Goal: Information Seeking & Learning: Find specific fact

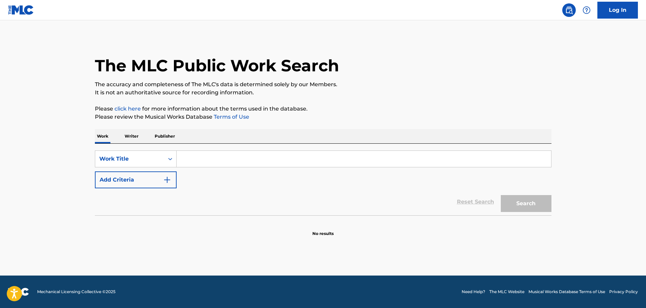
click at [189, 165] on input "Search Form" at bounding box center [364, 159] width 375 height 16
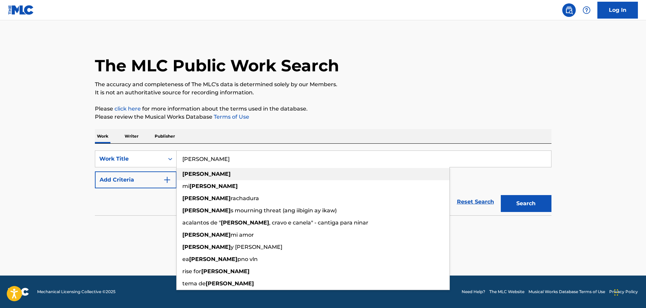
type input "gabriela"
click at [201, 173] on strong "gabriela" at bounding box center [206, 174] width 48 height 6
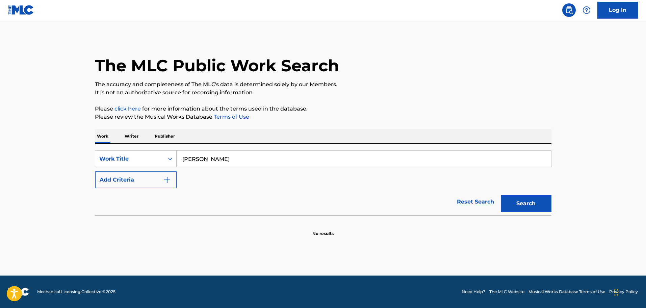
click at [163, 181] on button "Add Criteria" at bounding box center [136, 179] width 82 height 17
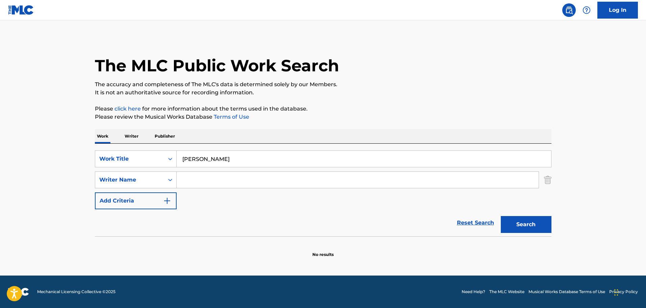
click at [182, 175] on input "Search Form" at bounding box center [358, 180] width 362 height 16
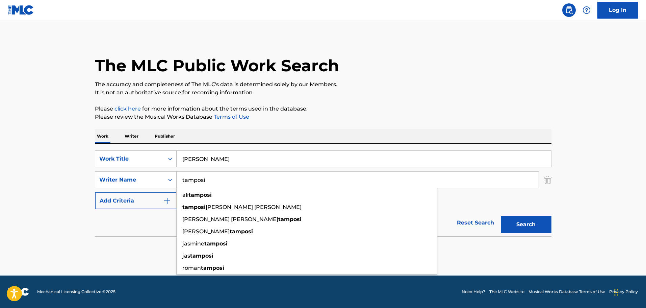
type input "tamposi"
click at [501, 216] on button "Search" at bounding box center [526, 224] width 51 height 17
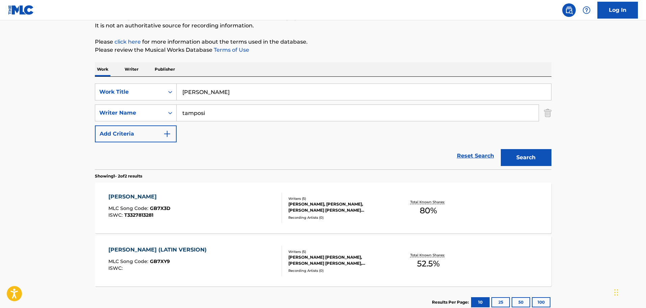
scroll to position [68, 0]
click at [315, 253] on div "Writers ( 5 )" at bounding box center [339, 250] width 102 height 5
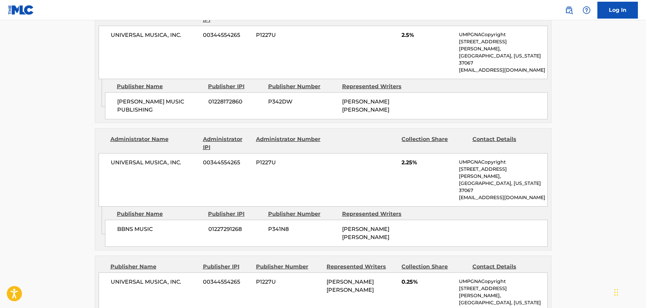
scroll to position [617, 0]
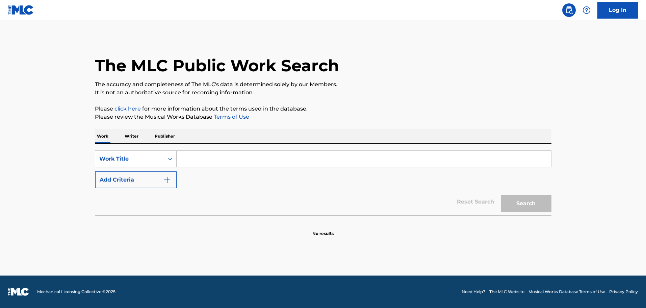
click at [239, 152] on input "Search Form" at bounding box center [364, 159] width 375 height 16
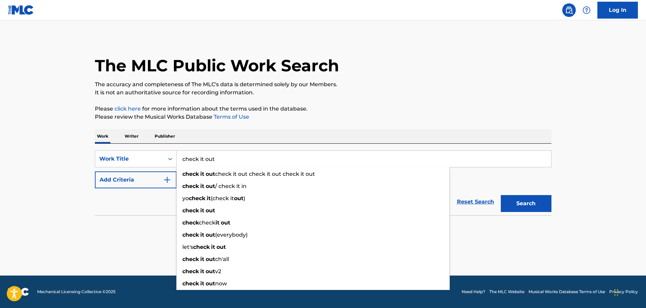
type input "check it out"
drag, startPoint x: 129, startPoint y: 199, endPoint x: 135, endPoint y: 195, distance: 7.6
click at [129, 199] on div "Reset Search Search" at bounding box center [323, 201] width 457 height 27
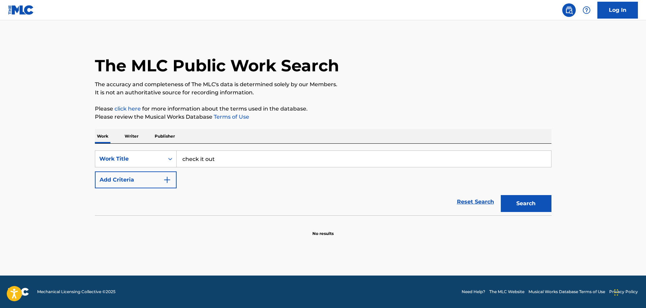
click at [169, 177] on img "Search Form" at bounding box center [167, 180] width 8 height 8
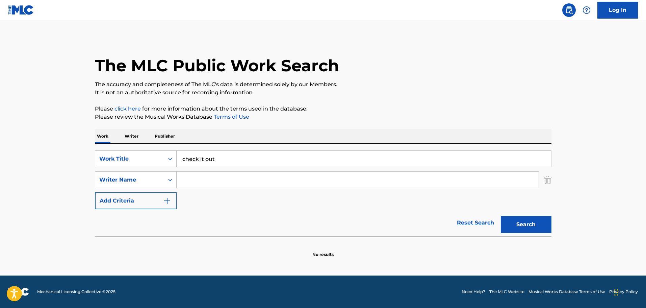
click at [188, 174] on input "Search Form" at bounding box center [358, 180] width 362 height 16
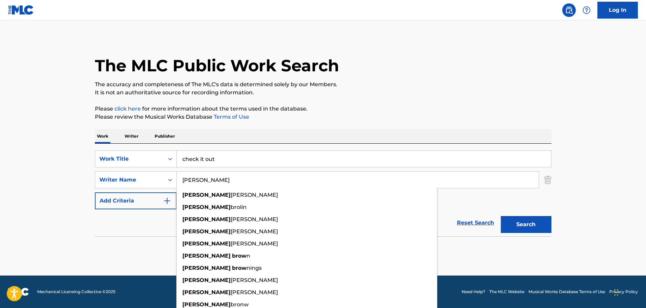
type input "[PERSON_NAME]"
click at [501, 216] on button "Search" at bounding box center [526, 224] width 51 height 17
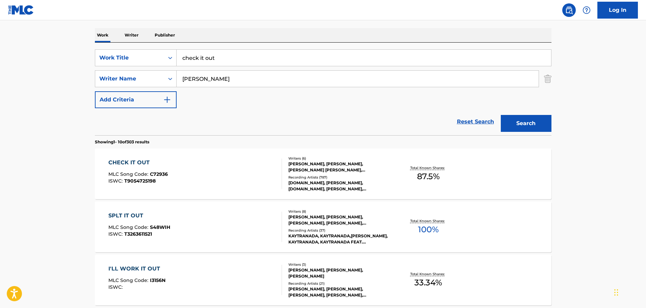
scroll to position [101, 0]
click at [313, 167] on div "[PERSON_NAME], [PERSON_NAME], [PERSON_NAME] [PERSON_NAME], [PERSON_NAME] [PERSO…" at bounding box center [339, 166] width 102 height 12
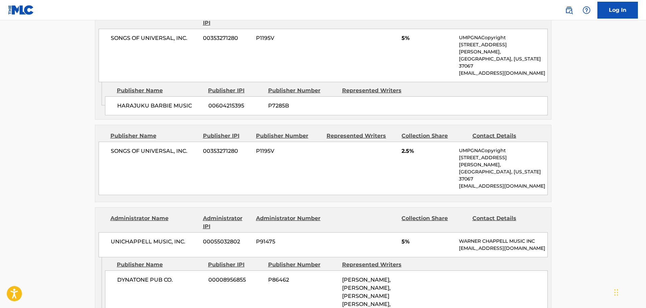
scroll to position [946, 0]
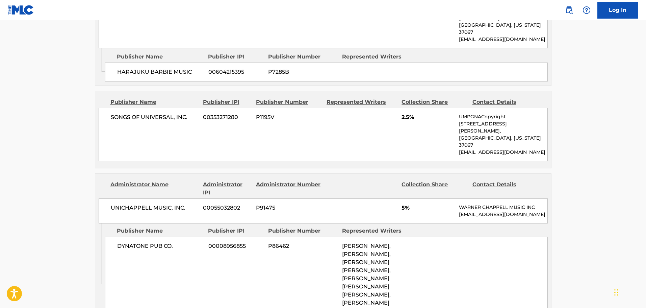
click at [152, 236] on div "DYNATONE PUB CO. 00008956855 P86462 [PERSON_NAME], [PERSON_NAME], [PERSON_NAME]…" at bounding box center [326, 274] width 443 height 76
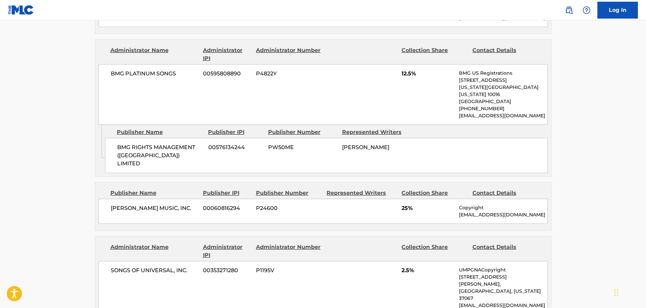
scroll to position [540, 0]
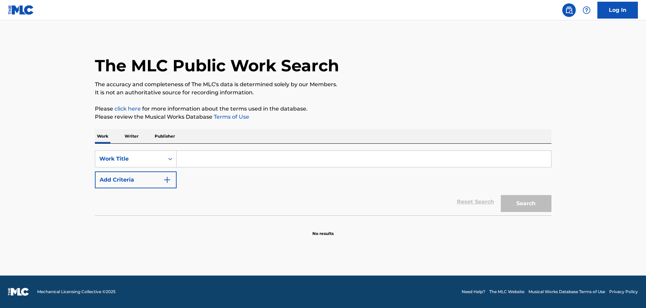
click at [247, 155] on input "Search Form" at bounding box center [364, 159] width 375 height 16
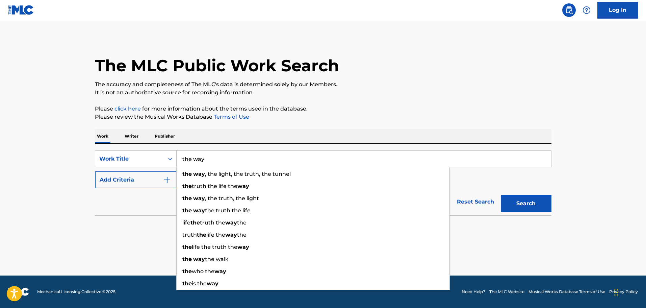
type input "the way"
click at [132, 215] on div "Reset Search Search" at bounding box center [323, 201] width 457 height 27
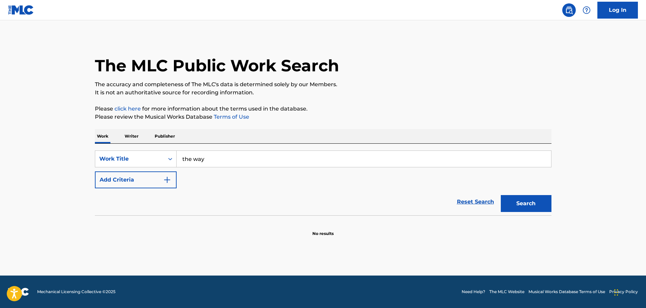
click at [167, 178] on img "Search Form" at bounding box center [167, 180] width 8 height 8
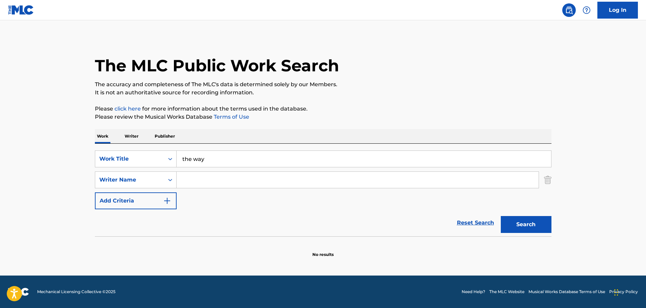
click at [186, 181] on input "Search Form" at bounding box center [358, 180] width 362 height 16
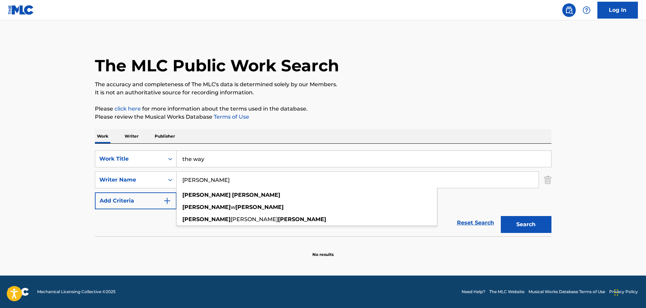
type input "douglas gibson"
click at [501, 216] on button "Search" at bounding box center [526, 224] width 51 height 17
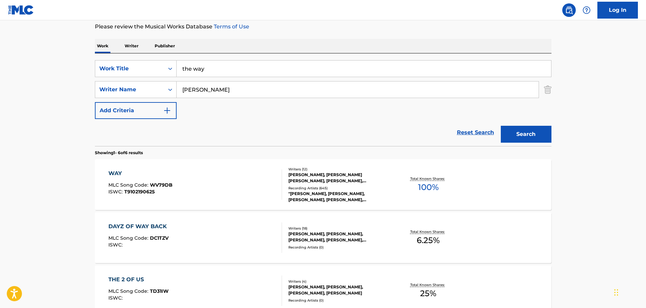
scroll to position [101, 0]
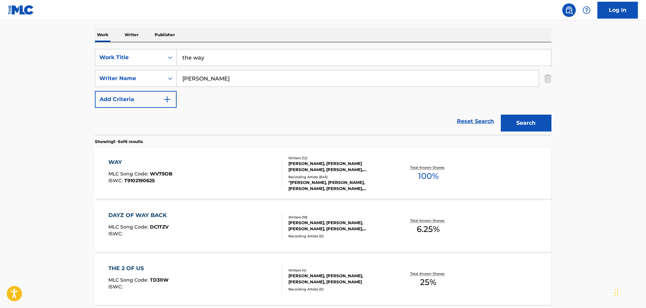
click at [336, 165] on div "HARMONY DAVID SAMUELS, BRENDA GORDON RUSSELL, GERALD THOMAS, JAMES CASTOR, AMBE…" at bounding box center [339, 166] width 102 height 12
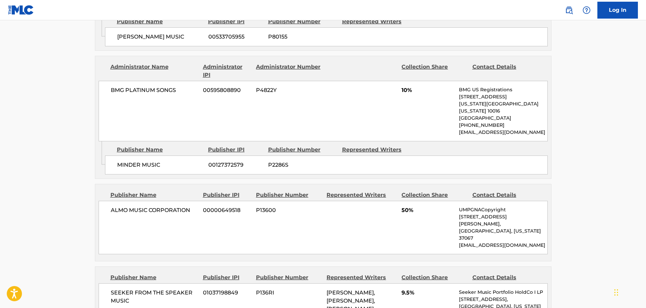
scroll to position [1283, 0]
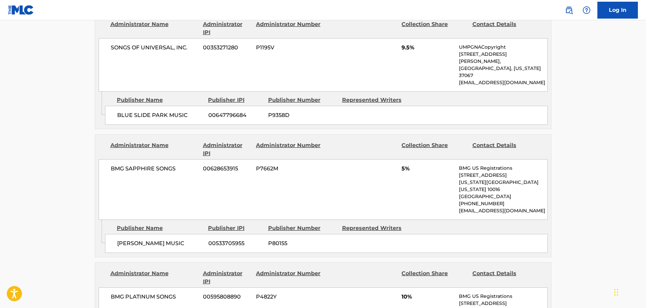
scroll to position [1081, 0]
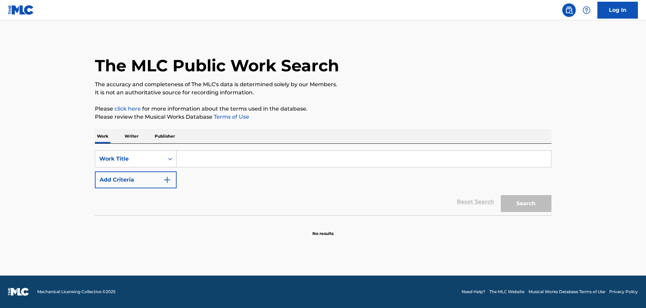
drag, startPoint x: 240, startPoint y: 157, endPoint x: 256, endPoint y: 141, distance: 22.2
click at [246, 151] on input "Search Form" at bounding box center [364, 159] width 375 height 16
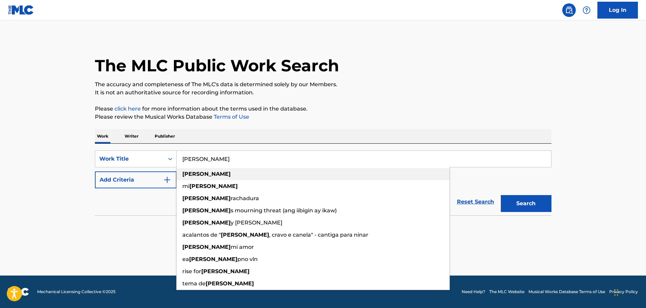
type input "gabriela"
drag, startPoint x: 198, startPoint y: 170, endPoint x: 190, endPoint y: 175, distance: 9.8
click at [198, 170] on div "gabriela" at bounding box center [313, 174] width 273 height 12
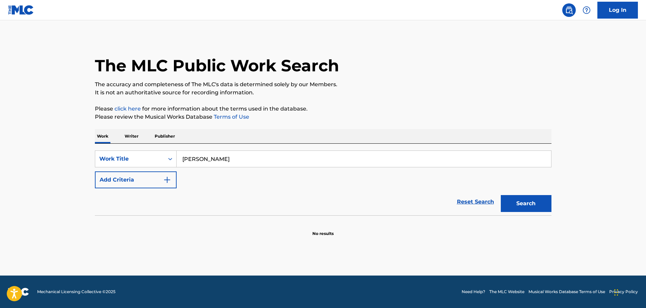
click at [178, 178] on div "SearchWithCriteriaba46ffa7-2340-4d1d-9dbc-cf9ff0fb3ecc Work Title gabriela Add …" at bounding box center [323, 169] width 457 height 38
click at [170, 178] on button "Add Criteria" at bounding box center [136, 179] width 82 height 17
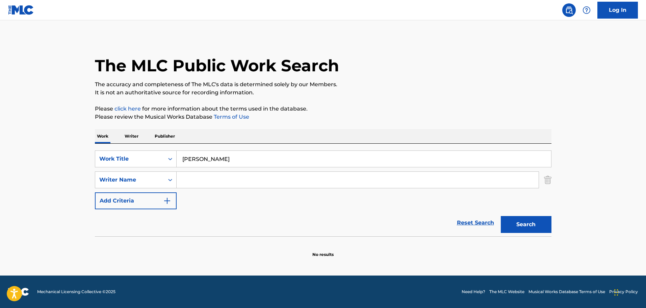
drag, startPoint x: 186, startPoint y: 177, endPoint x: 196, endPoint y: 168, distance: 12.9
click at [187, 176] on input "Search Form" at bounding box center [358, 180] width 362 height 16
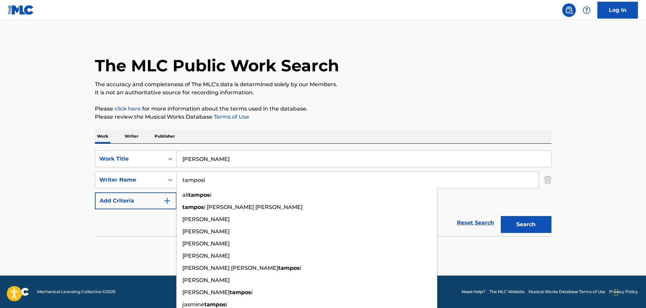
type input "tamposi"
click at [501, 216] on button "Search" at bounding box center [526, 224] width 51 height 17
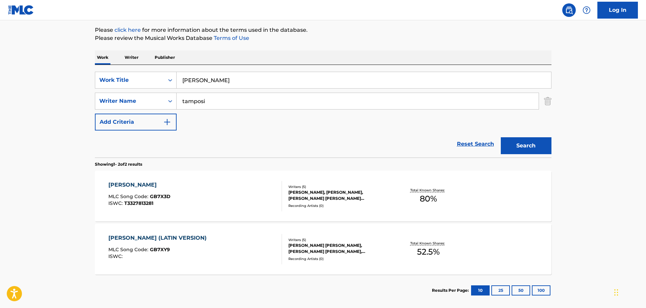
scroll to position [113, 0]
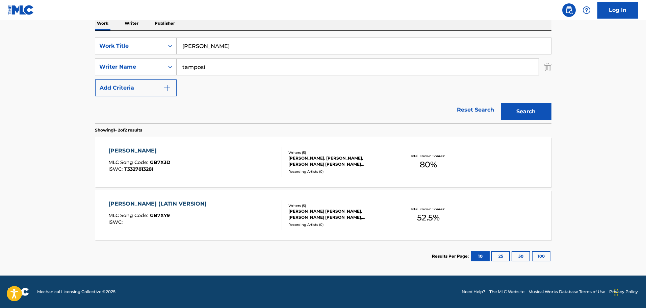
click at [327, 155] on div "SARA SCHELL, ANDREW WOTMAN, JOHN HENRY RYAN, CHARLOTTE EMMA AITCHISON, ALEXANDR…" at bounding box center [339, 161] width 102 height 12
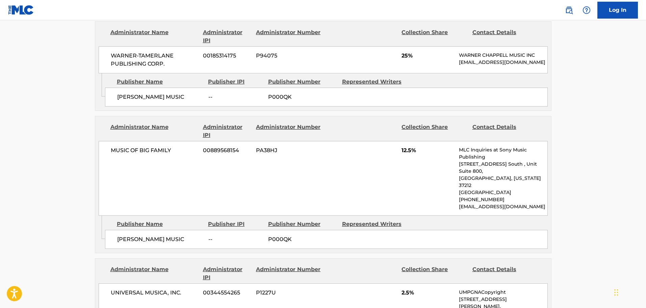
scroll to position [405, 0]
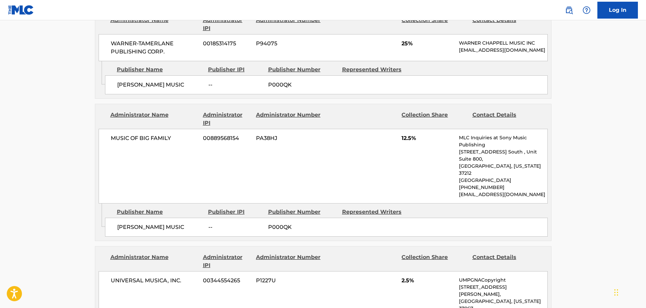
click at [44, 88] on main "< Back to public search results Copy work link GABRIELA Work Detail Member Work…" at bounding box center [323, 224] width 646 height 1218
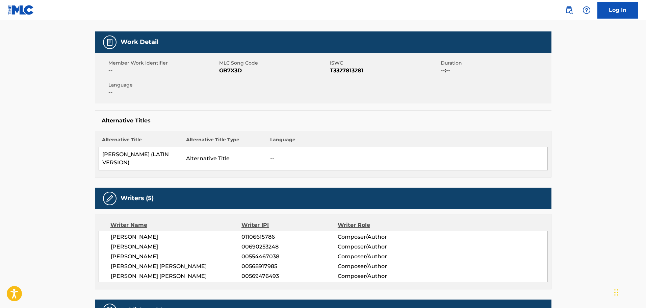
scroll to position [101, 0]
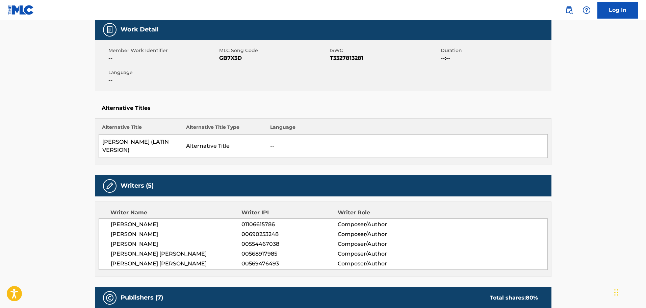
click at [339, 60] on span "T3327813281" at bounding box center [384, 58] width 109 height 8
click at [339, 59] on span "T3327813281" at bounding box center [384, 58] width 109 height 8
copy span "T3327813281"
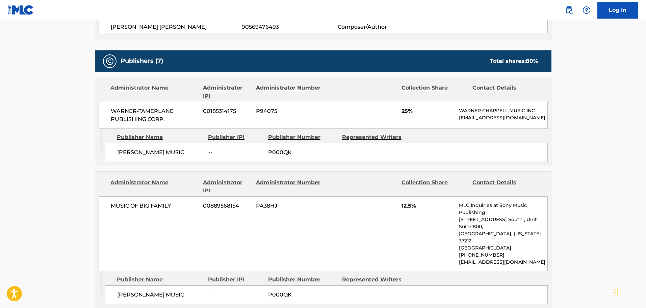
scroll to position [371, 0]
